Goal: Ask a question

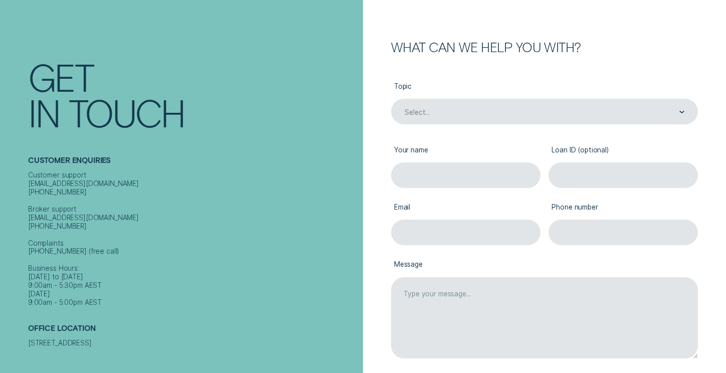
scroll to position [39, 0]
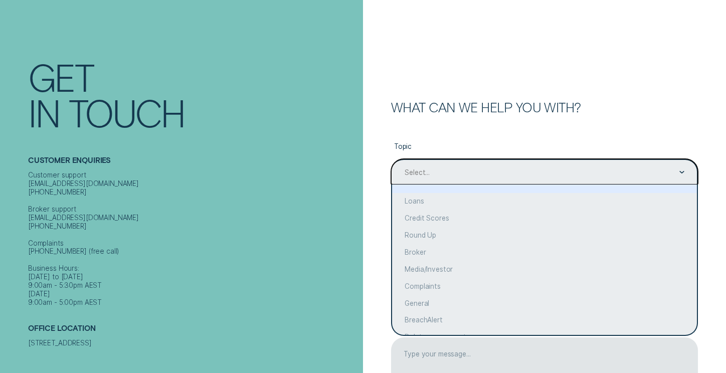
click at [479, 168] on div "Select..." at bounding box center [544, 172] width 280 height 10
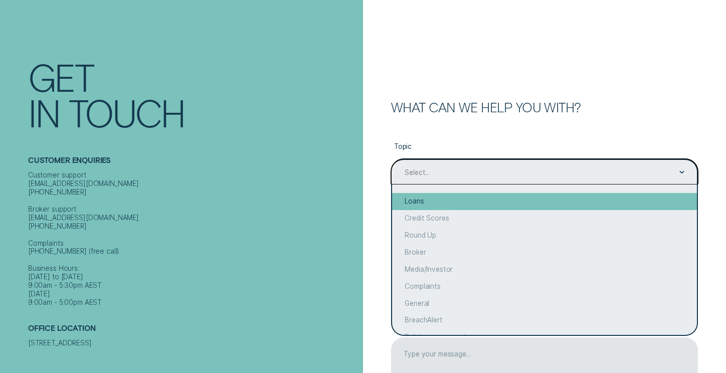
click at [475, 202] on div "Loans" at bounding box center [544, 201] width 305 height 17
type input "Loans"
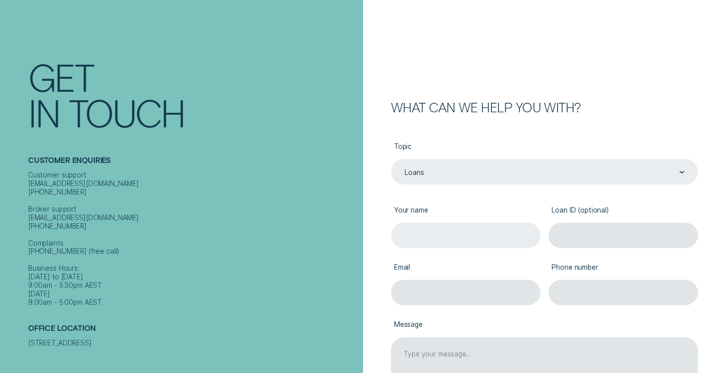
click at [464, 238] on input "Your name" at bounding box center [465, 236] width 149 height 26
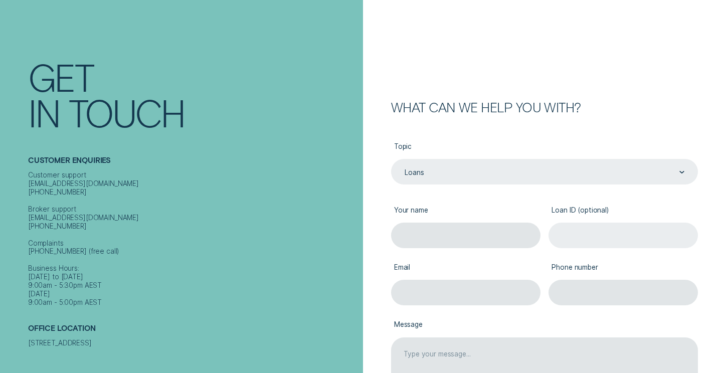
click at [566, 234] on input "Loan ID (optional)" at bounding box center [622, 236] width 149 height 26
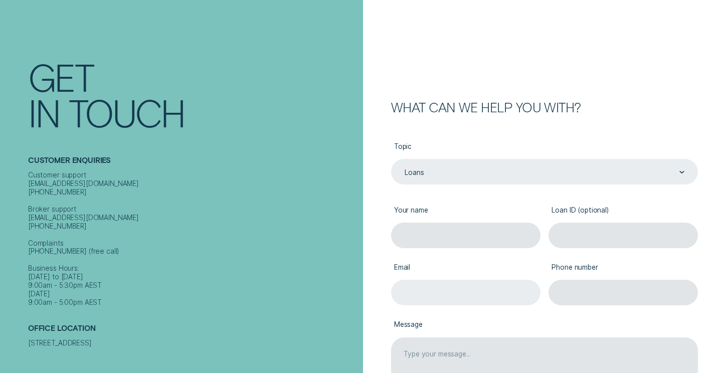
click at [469, 294] on input "Email" at bounding box center [465, 293] width 149 height 26
type input "[EMAIL_ADDRESS][DOMAIN_NAME]"
type input "[PERSON_NAME]"
type input "0407073576"
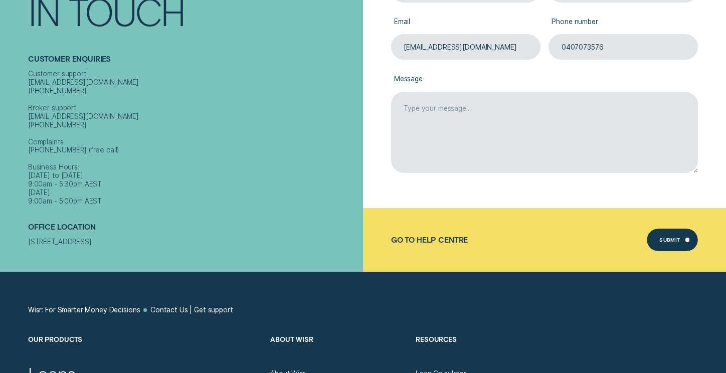
scroll to position [321, 0]
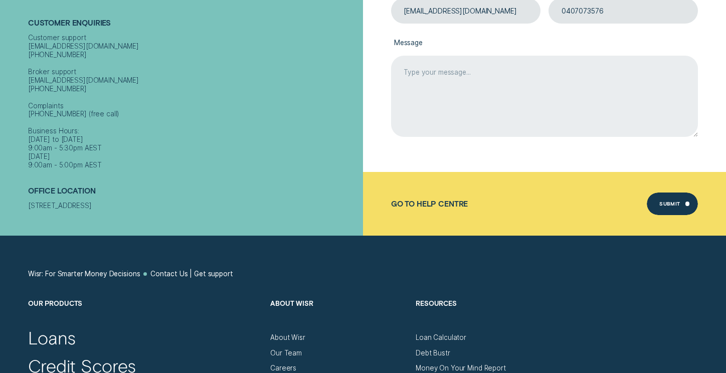
click at [415, 81] on textarea "Message" at bounding box center [544, 97] width 307 height 82
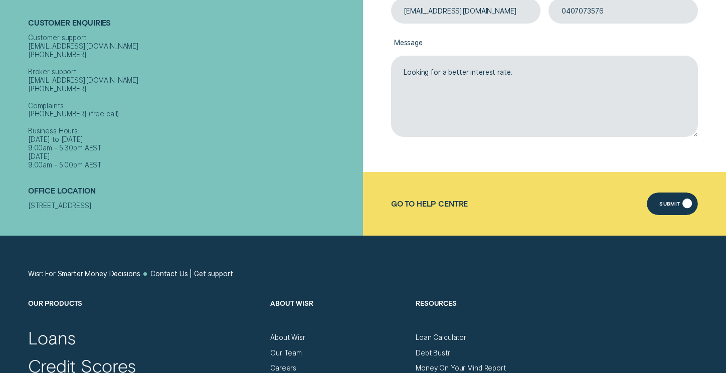
type textarea "Looking for a better interest rate."
click at [670, 203] on div "Submit" at bounding box center [669, 205] width 21 height 5
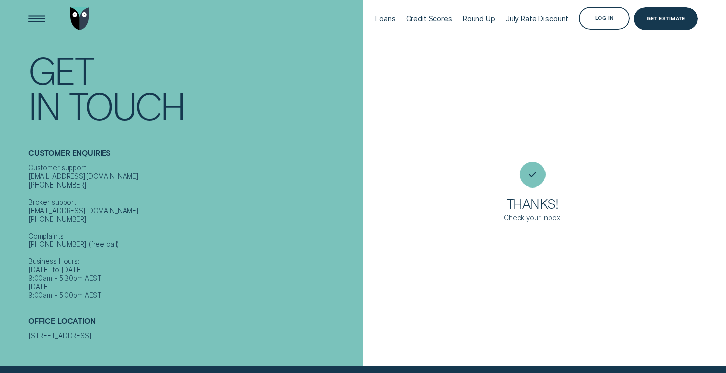
scroll to position [0, 0]
